Goal: Communication & Community: Ask a question

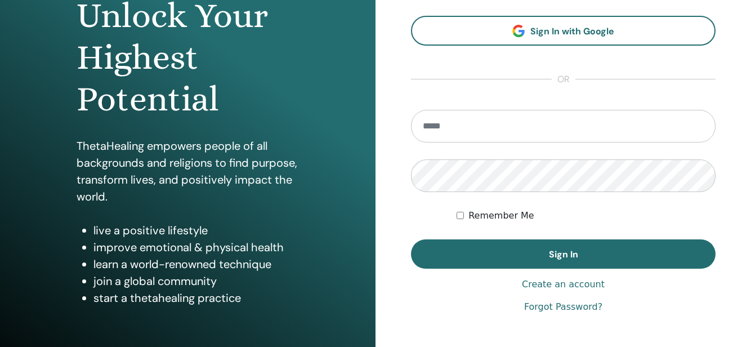
scroll to position [124, 0]
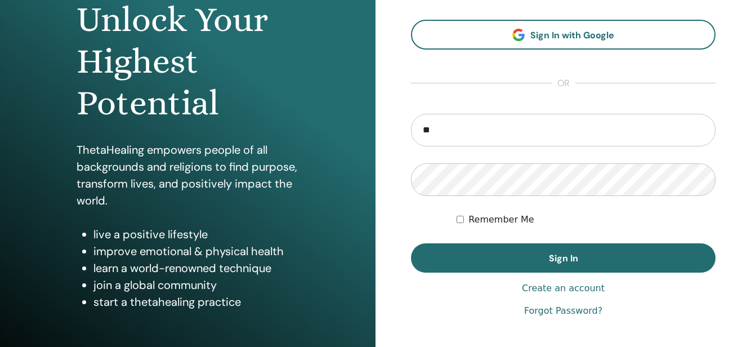
type input "**********"
click at [411, 243] on button "Sign In" at bounding box center [563, 257] width 305 height 29
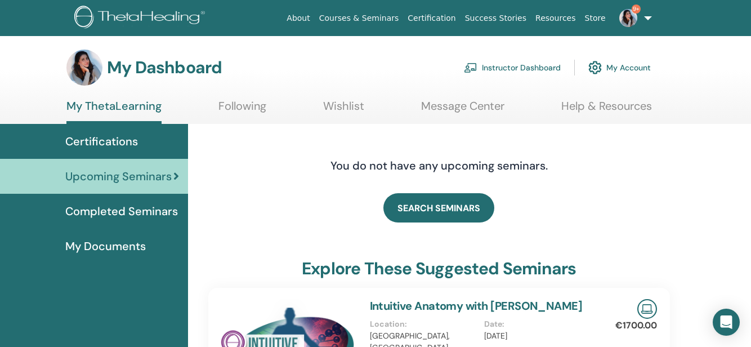
click at [543, 67] on link "Instructor Dashboard" at bounding box center [512, 67] width 97 height 25
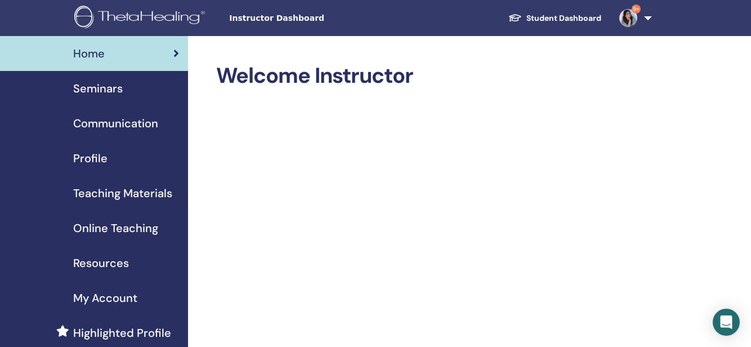
click at [95, 85] on span "Seminars" at bounding box center [98, 88] width 50 height 17
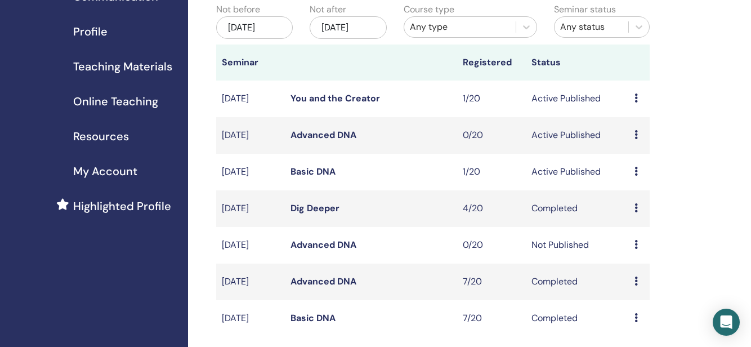
scroll to position [137, 0]
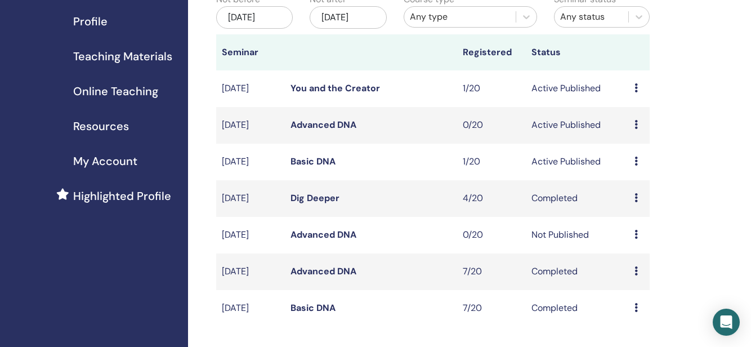
click at [637, 166] on icon at bounding box center [636, 161] width 3 height 9
click at [635, 198] on li "Edit" at bounding box center [639, 195] width 61 height 17
click at [637, 166] on icon at bounding box center [636, 161] width 3 height 9
click at [627, 197] on link "Edit" at bounding box center [626, 198] width 16 height 12
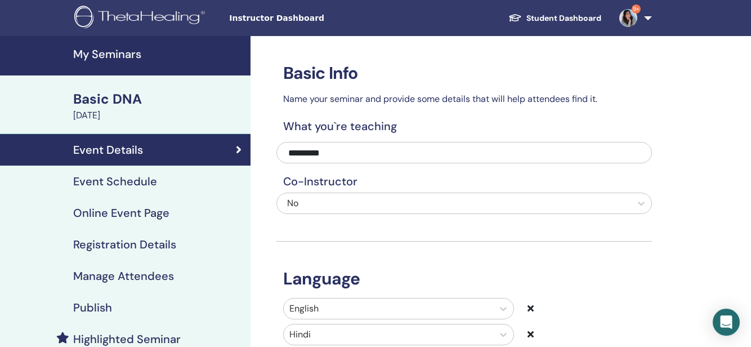
click at [127, 186] on h4 "Event Schedule" at bounding box center [115, 182] width 84 height 14
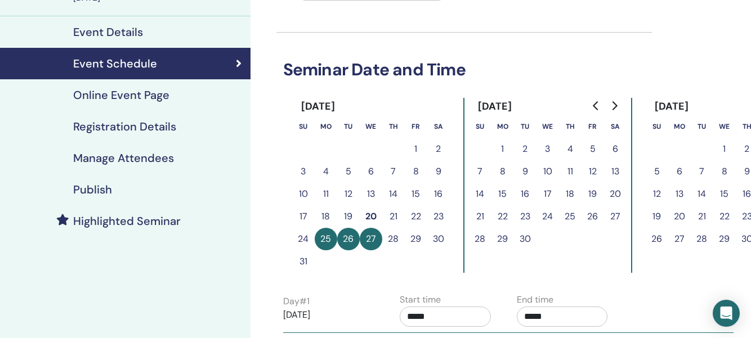
scroll to position [127, 0]
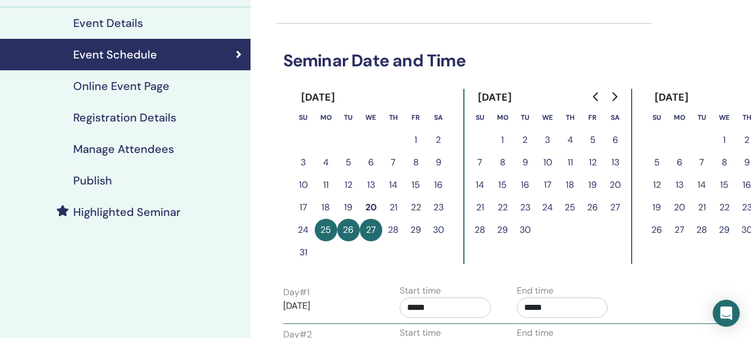
click at [394, 231] on button "28" at bounding box center [393, 230] width 23 height 23
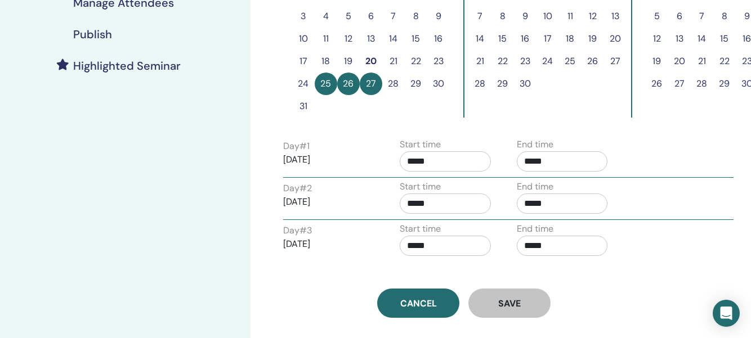
scroll to position [269, 0]
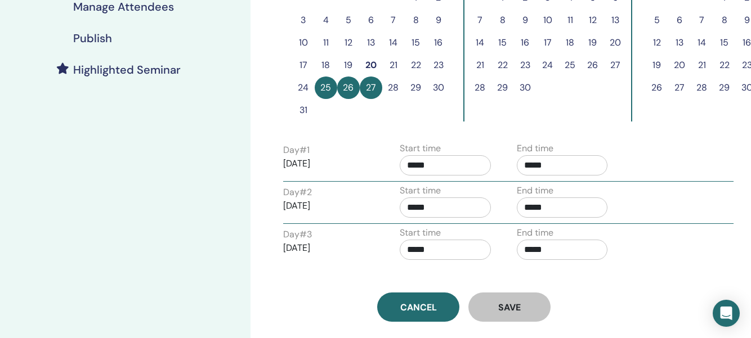
click at [395, 91] on button "28" at bounding box center [393, 88] width 23 height 23
click at [724, 319] on icon "Open Intercom Messenger" at bounding box center [726, 313] width 15 height 15
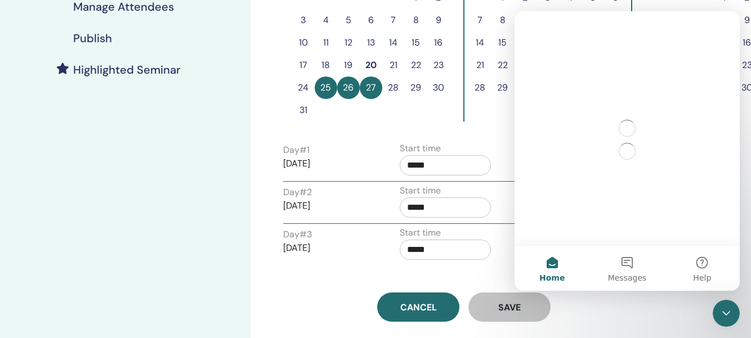
scroll to position [0, 0]
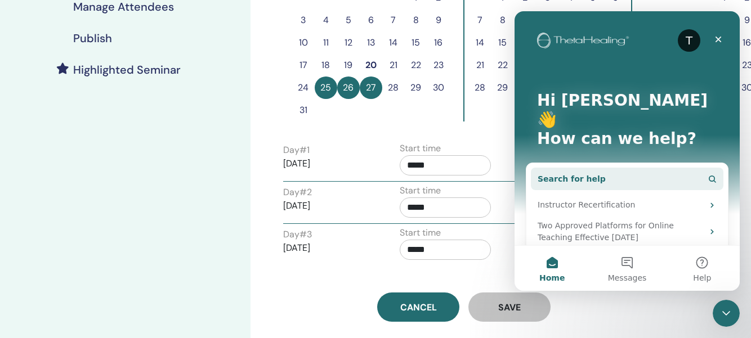
click at [609, 168] on button "Search for help" at bounding box center [627, 179] width 193 height 23
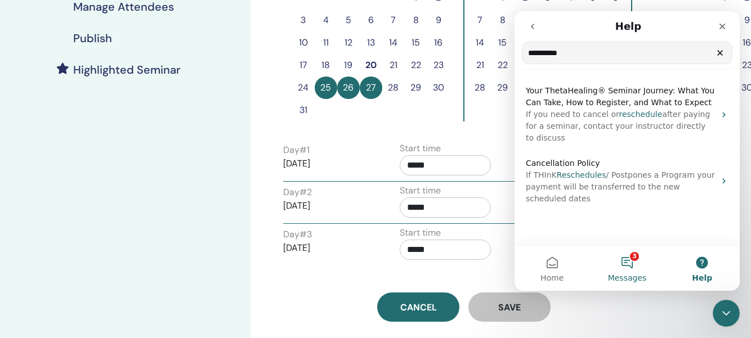
type input "**********"
click at [626, 263] on button "3 Messages" at bounding box center [626, 268] width 75 height 45
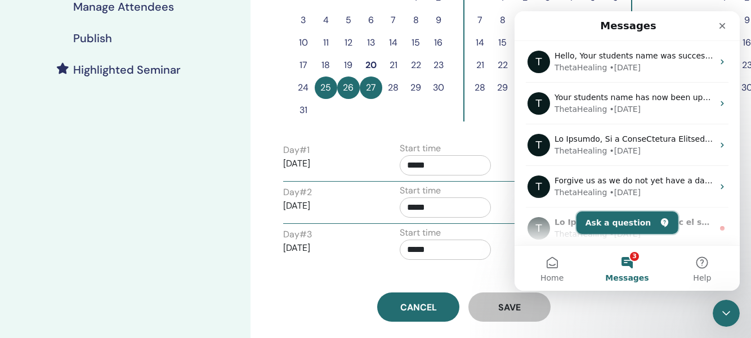
click at [611, 230] on button "Ask a question" at bounding box center [628, 223] width 102 height 23
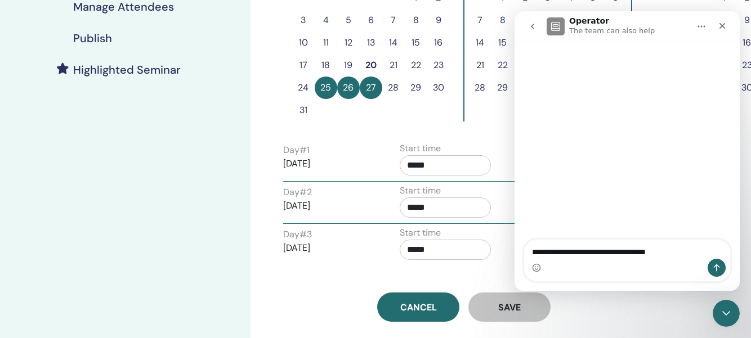
type textarea "**********"
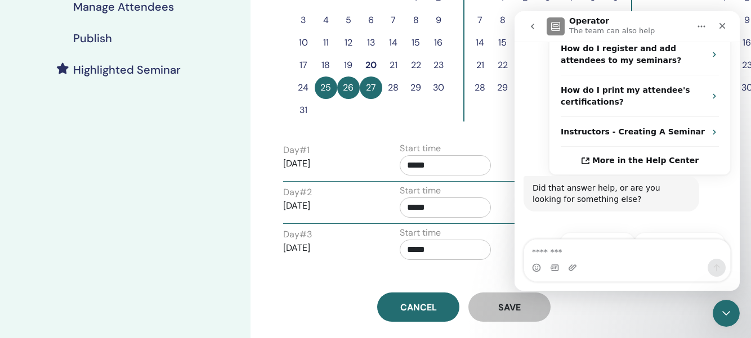
scroll to position [255, 0]
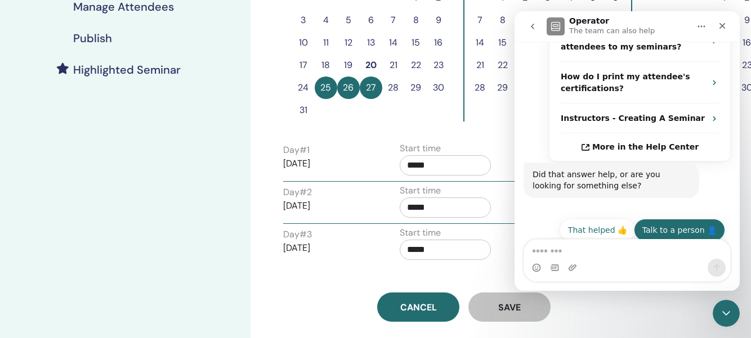
click at [686, 219] on button "Talk to a person 👤" at bounding box center [679, 230] width 91 height 23
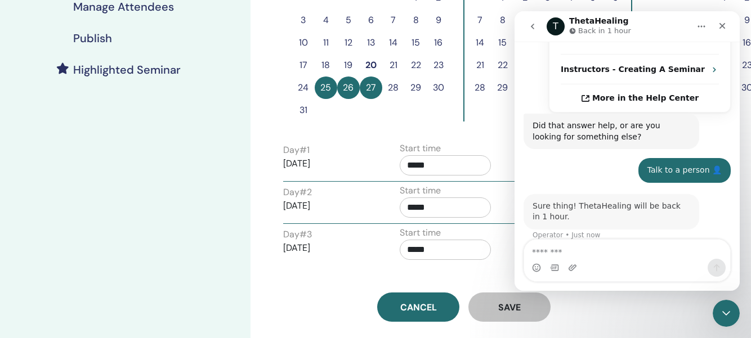
scroll to position [336, 0]
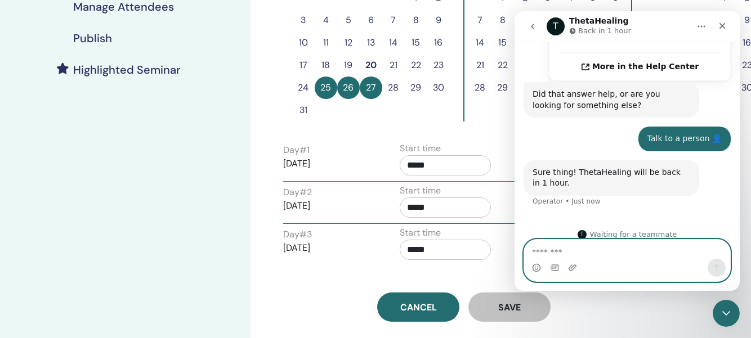
click at [630, 254] on textarea "Message…" at bounding box center [627, 249] width 206 height 19
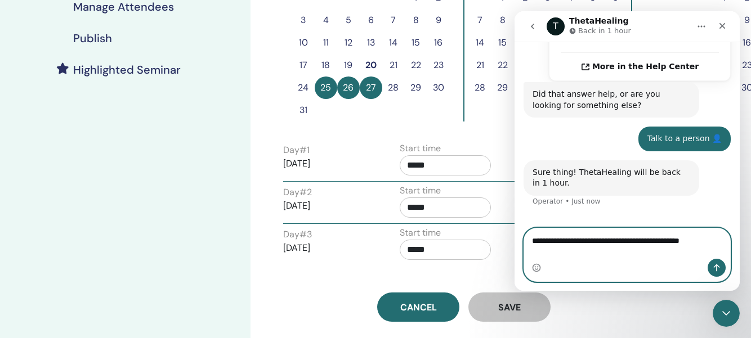
click at [681, 248] on textarea "**********" at bounding box center [627, 238] width 206 height 19
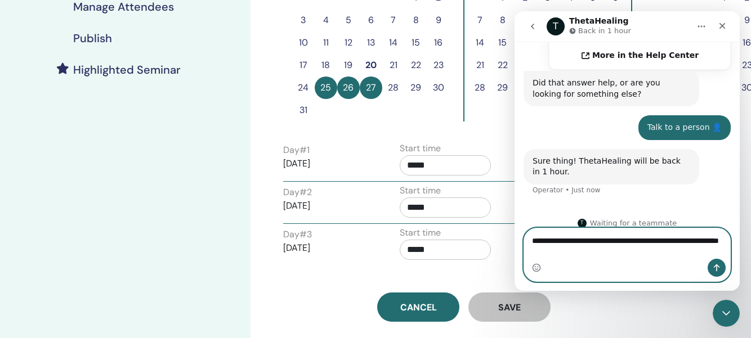
click at [641, 256] on textarea "**********" at bounding box center [627, 244] width 206 height 30
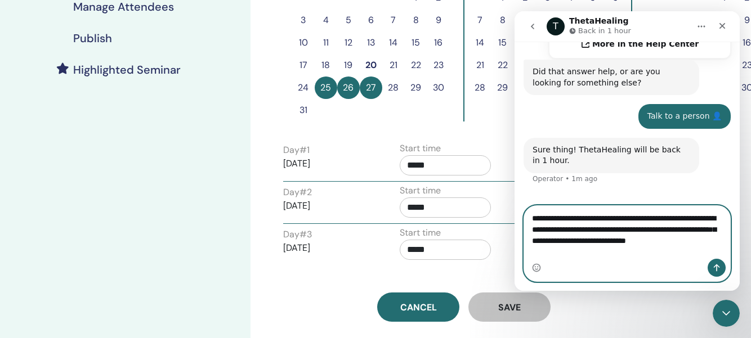
scroll to position [369, 0]
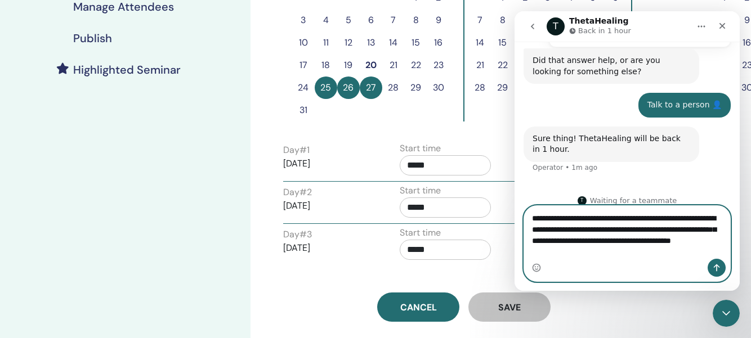
type textarea "**********"
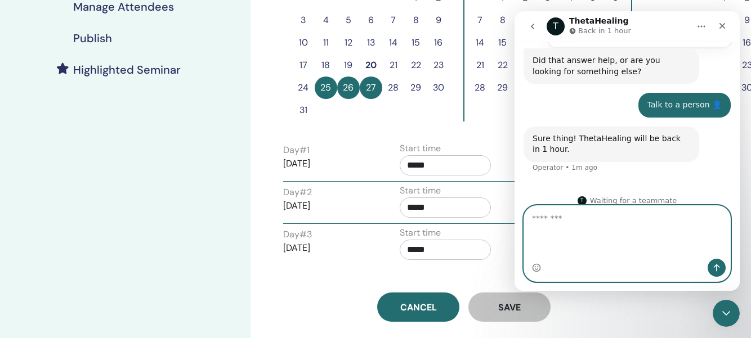
scroll to position [413, 0]
